Goal: Information Seeking & Learning: Learn about a topic

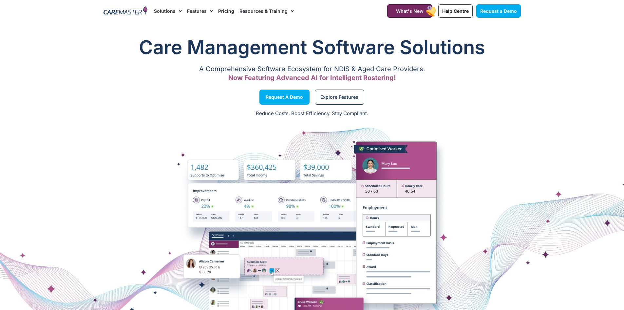
click at [225, 12] on link "Pricing" at bounding box center [226, 11] width 16 height 22
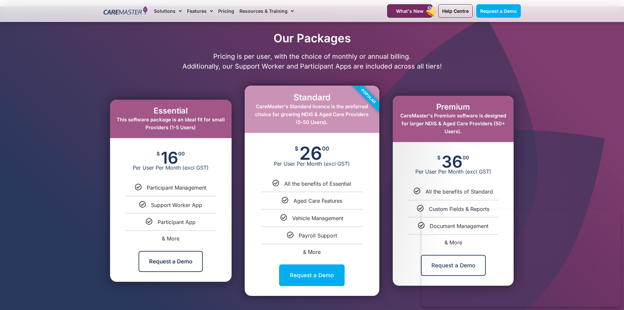
scroll to position [328, 0]
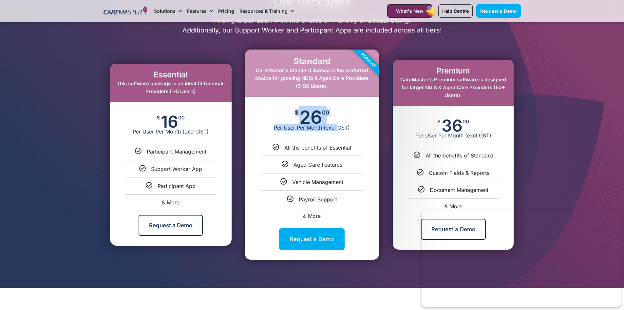
drag, startPoint x: 296, startPoint y: 115, endPoint x: 337, endPoint y: 121, distance: 41.4
click at [337, 121] on div "$ 26 00 Per User Per Month (excl GST)" at bounding box center [312, 120] width 135 height 47
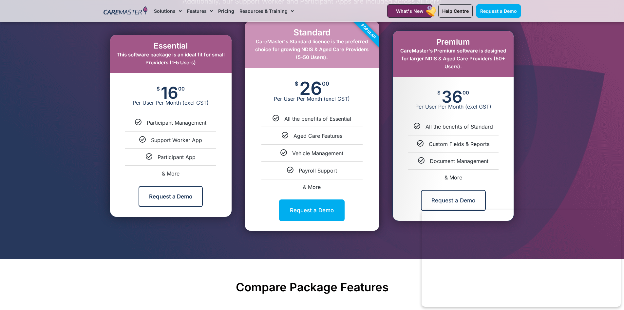
scroll to position [393, 0]
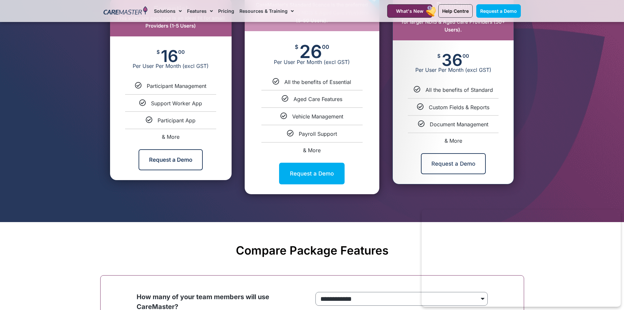
drag, startPoint x: 428, startPoint y: 107, endPoint x: 517, endPoint y: 172, distance: 110.3
click at [492, 141] on ul "All the benefits of Standard Custom Fields & Reports Document Management & More" at bounding box center [453, 114] width 121 height 57
